Goal: Transaction & Acquisition: Book appointment/travel/reservation

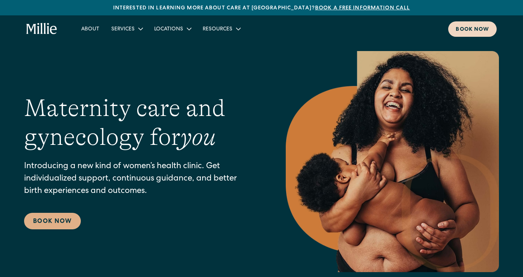
click at [453, 26] on link "Book now" at bounding box center [472, 28] width 48 height 15
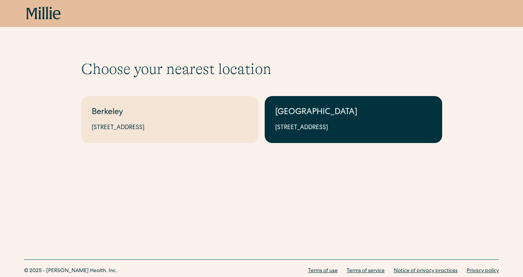
click at [296, 113] on div "[GEOGRAPHIC_DATA]" at bounding box center [353, 113] width 156 height 12
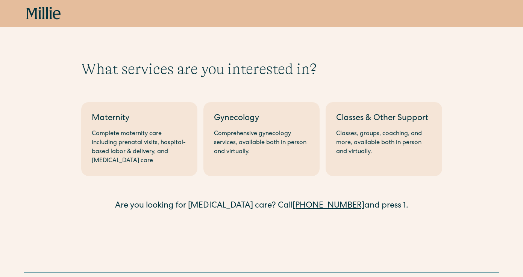
click at [296, 113] on div "Gynecology" at bounding box center [261, 119] width 95 height 12
click at [135, 96] on div "South Bay Maternity Complete maternity care including prenatal visits, hospital…" at bounding box center [261, 154] width 361 height 116
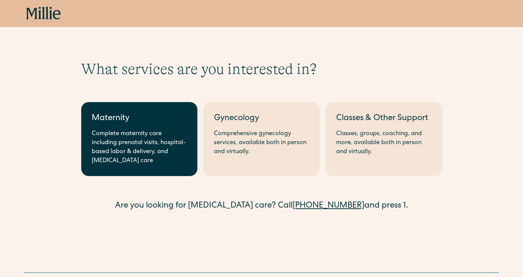
click at [135, 102] on link "Maternity Complete maternity care including prenatal visits, hospital-based lab…" at bounding box center [139, 139] width 116 height 74
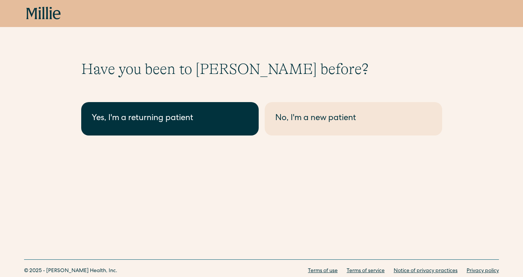
click at [141, 118] on div "Yes, I'm a returning patient" at bounding box center [170, 119] width 156 height 12
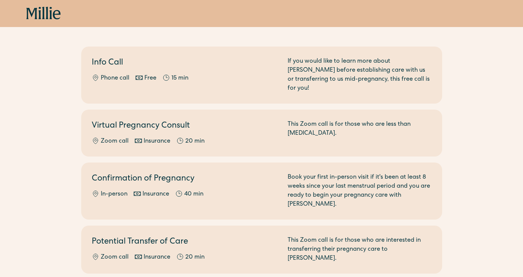
scroll to position [89, 0]
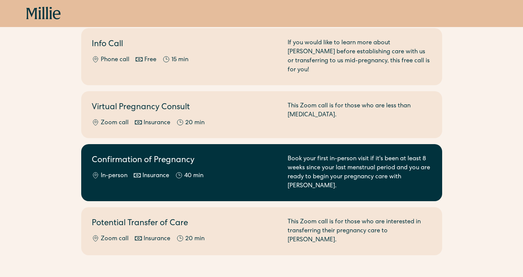
click at [229, 178] on link "Confirmation of Pregnancy In-person Insurance 40 min Book your first in-person …" at bounding box center [261, 172] width 361 height 57
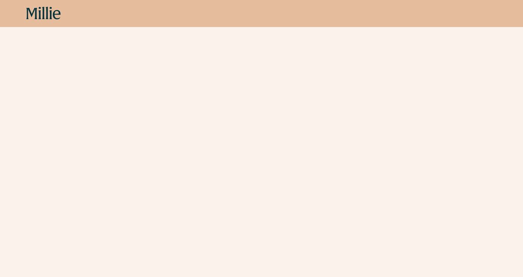
scroll to position [245, 0]
